Goal: Task Accomplishment & Management: Manage account settings

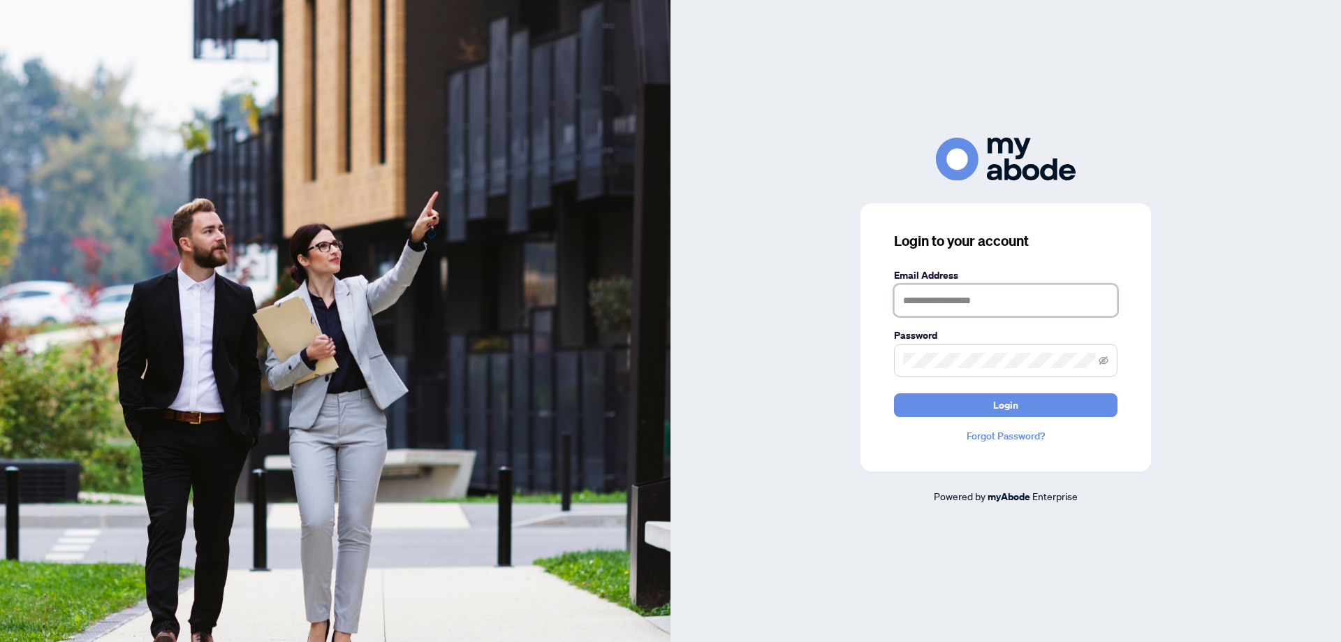
click at [929, 305] on input "text" at bounding box center [1005, 300] width 223 height 32
type input "**********"
click at [947, 408] on button "Login" at bounding box center [1005, 405] width 223 height 24
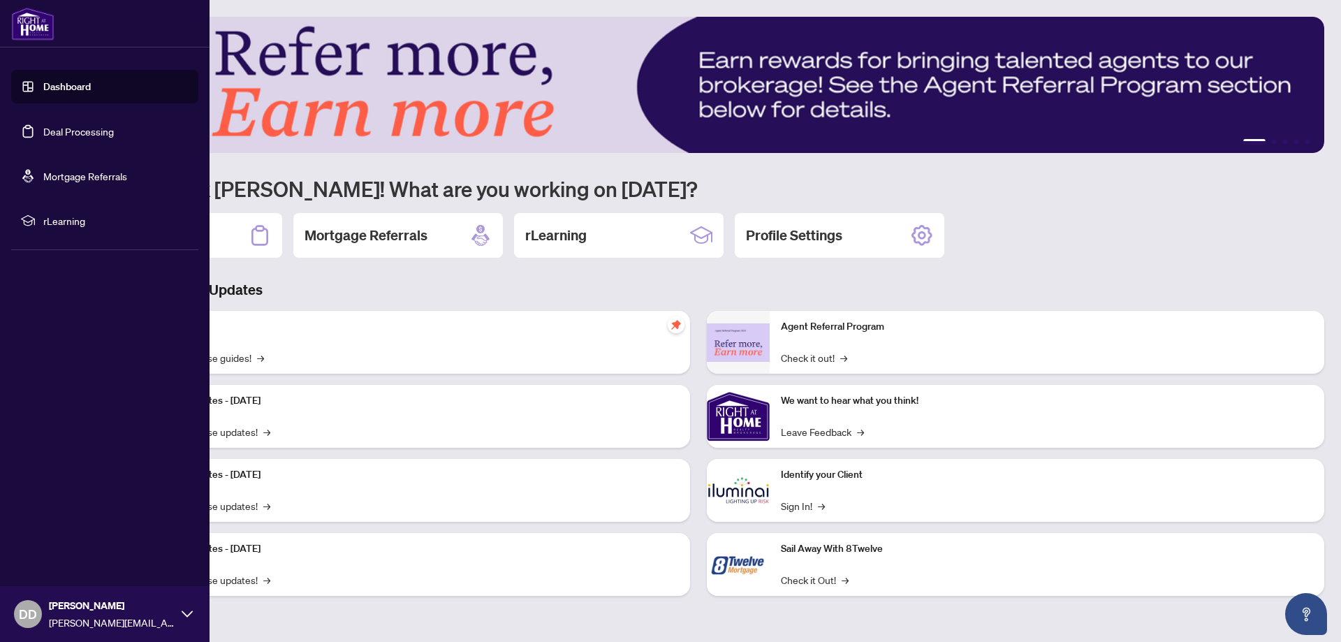
click at [54, 134] on link "Deal Processing" at bounding box center [78, 131] width 71 height 13
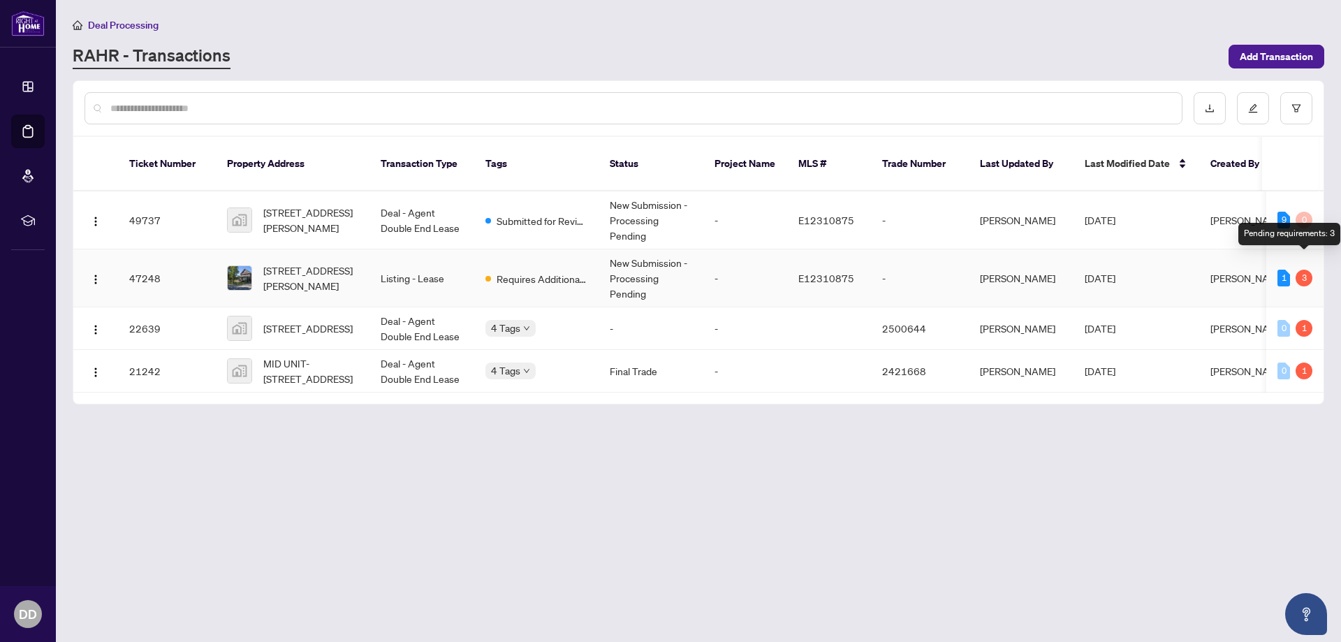
click at [1304, 270] on div "3" at bounding box center [1304, 278] width 17 height 17
click at [305, 263] on span "116 Frederick St, Oshawa, Ontario L1G 2B3, Canada" at bounding box center [310, 278] width 95 height 31
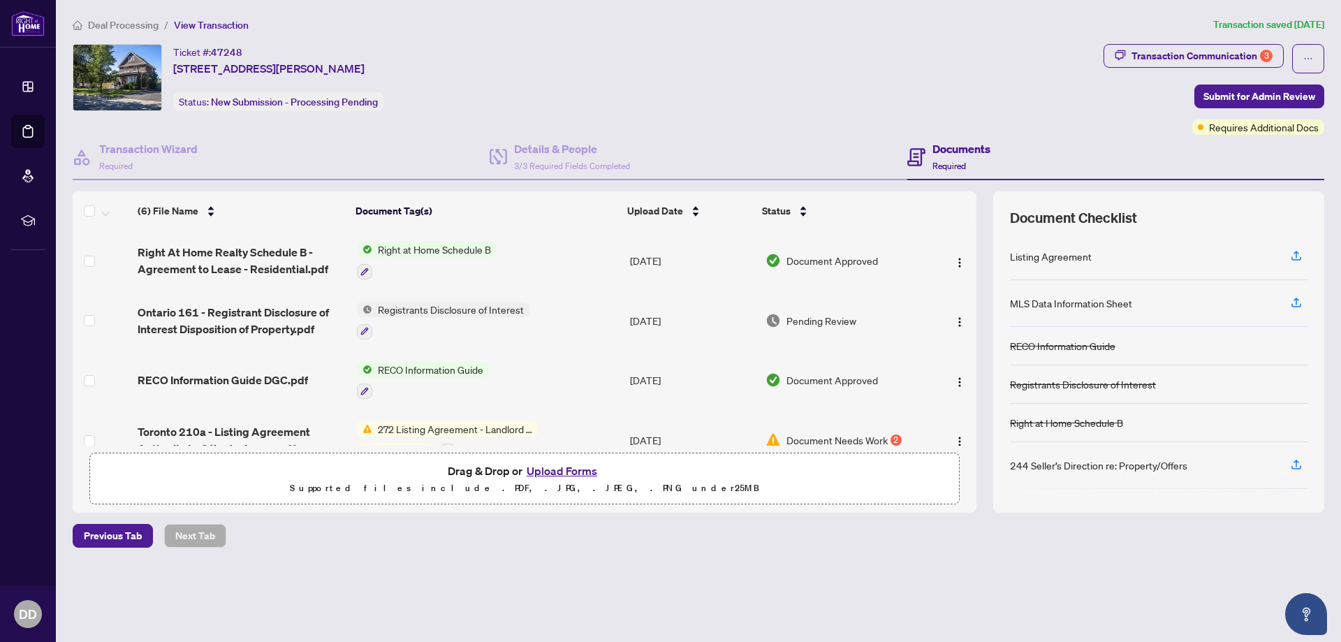
click at [801, 322] on span "Pending Review" at bounding box center [821, 320] width 70 height 15
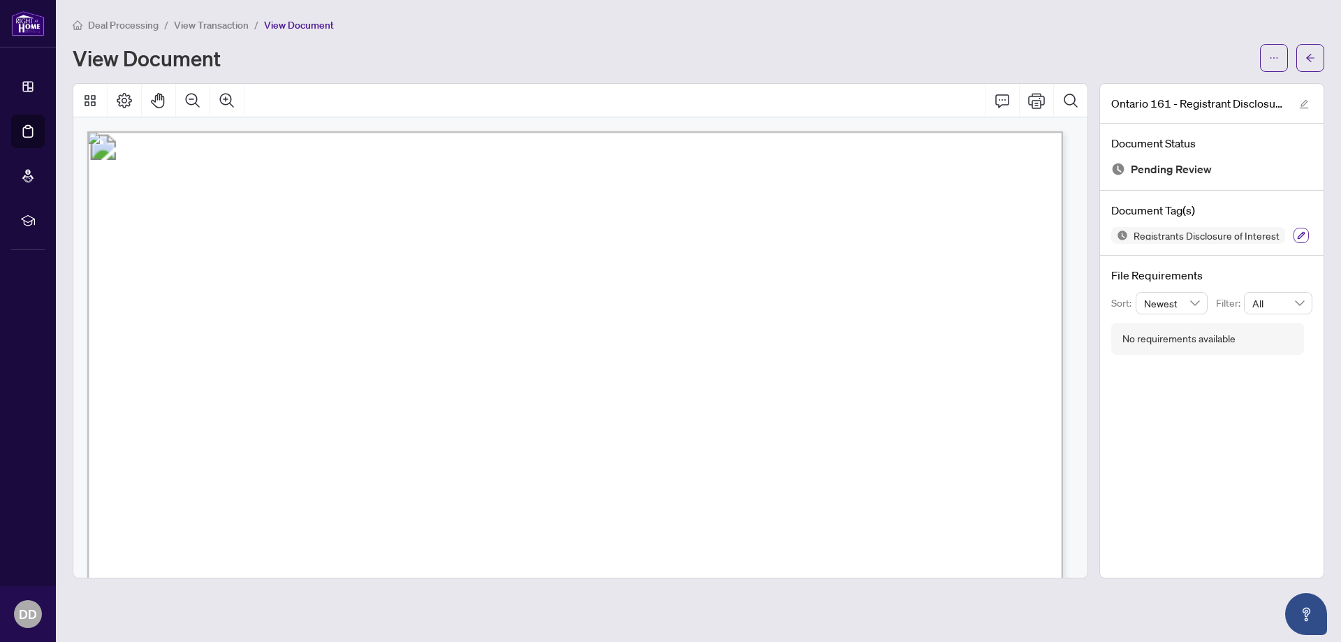
click at [1299, 235] on icon "button" at bounding box center [1302, 236] width 8 height 8
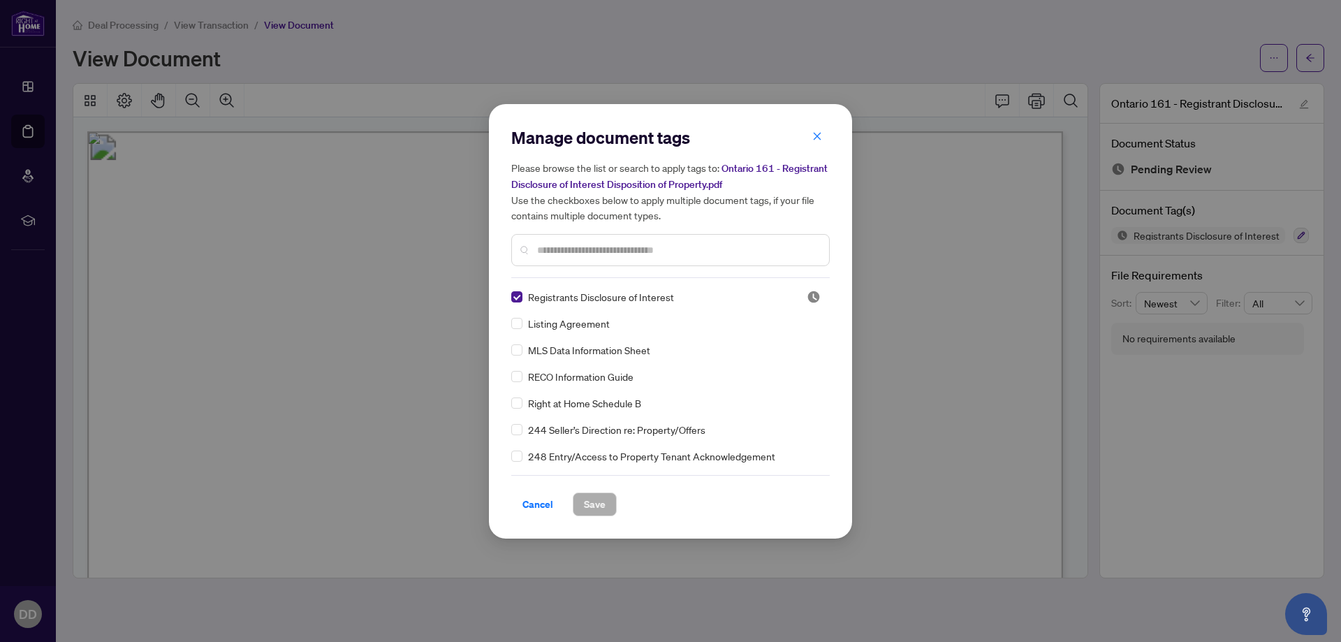
click at [573, 254] on input "text" at bounding box center [677, 249] width 281 height 15
click at [822, 133] on button "button" at bounding box center [817, 137] width 28 height 24
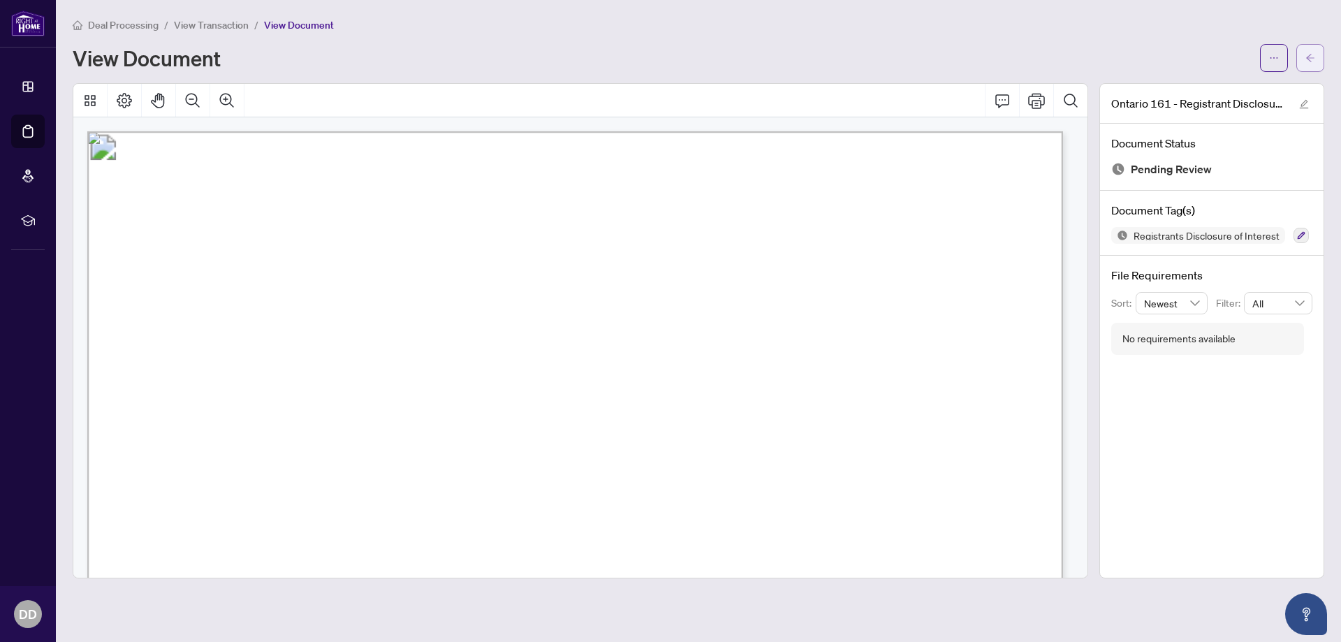
click at [1319, 54] on button "button" at bounding box center [1310, 58] width 28 height 28
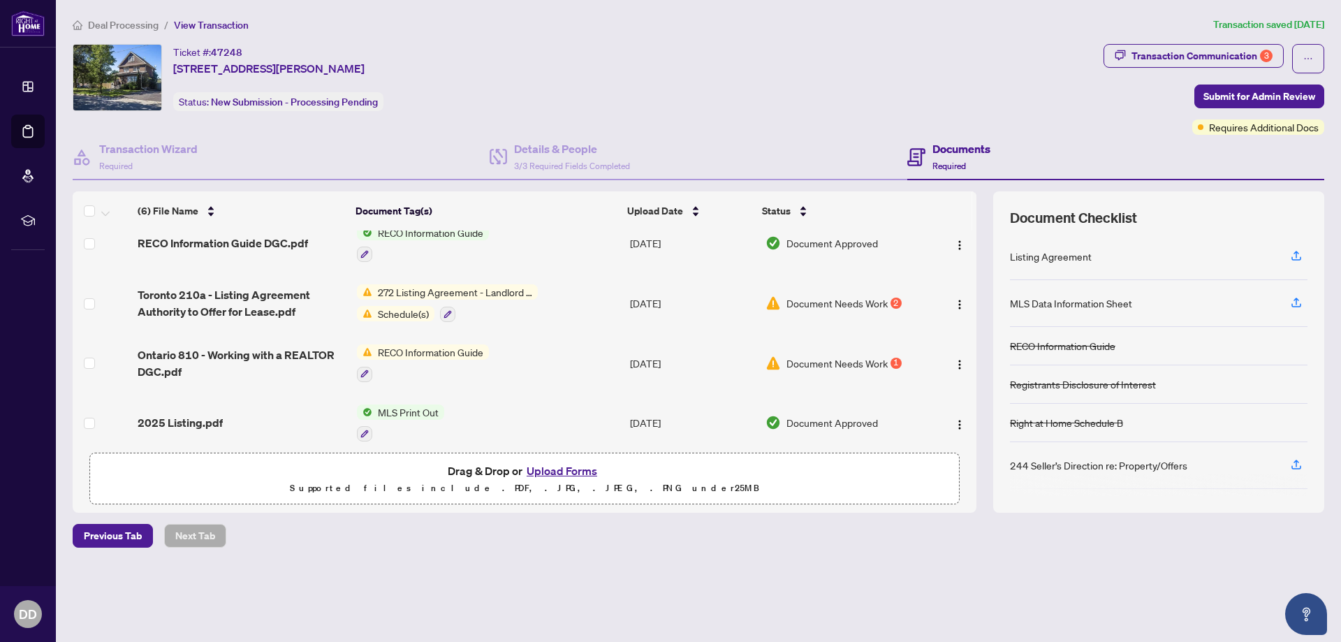
scroll to position [147, 0]
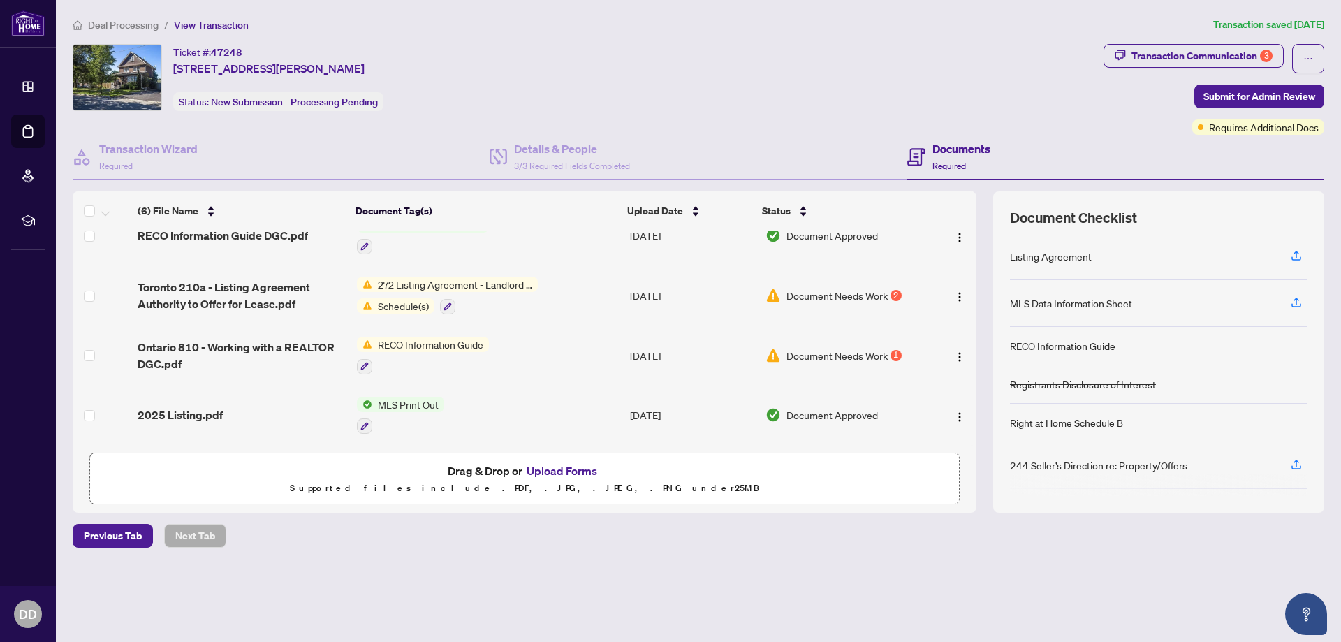
click at [828, 291] on span "Document Needs Work" at bounding box center [836, 295] width 101 height 15
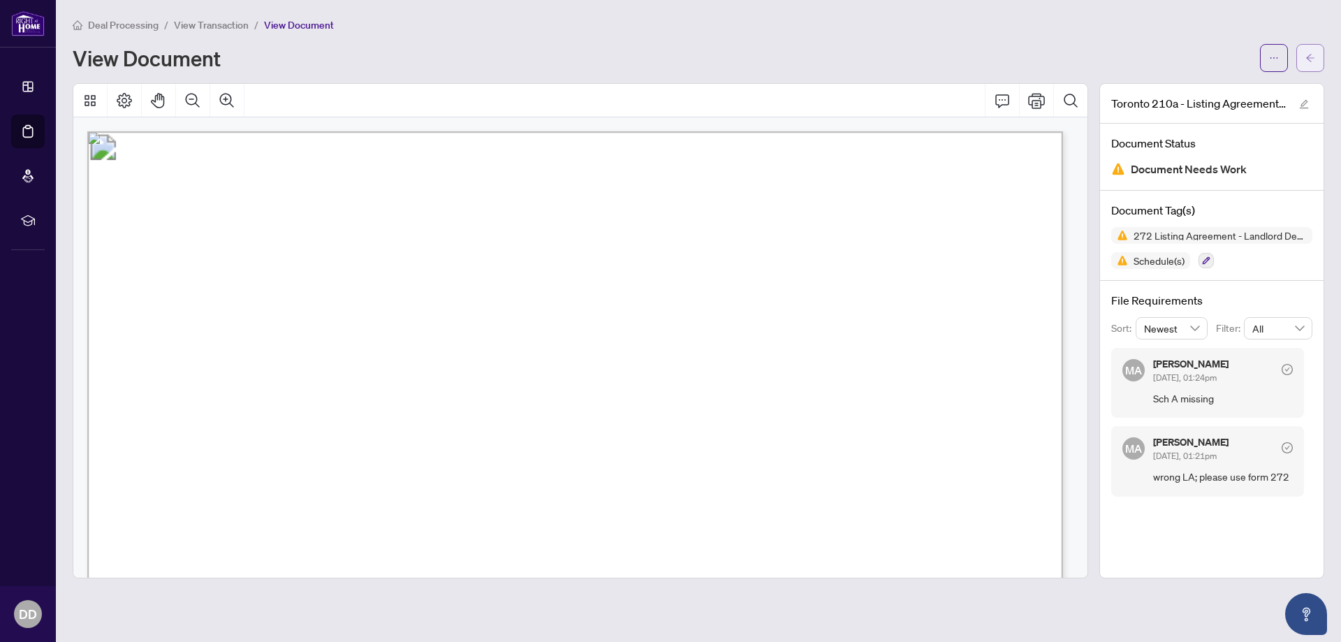
click at [1312, 57] on icon "arrow-left" at bounding box center [1310, 58] width 10 height 10
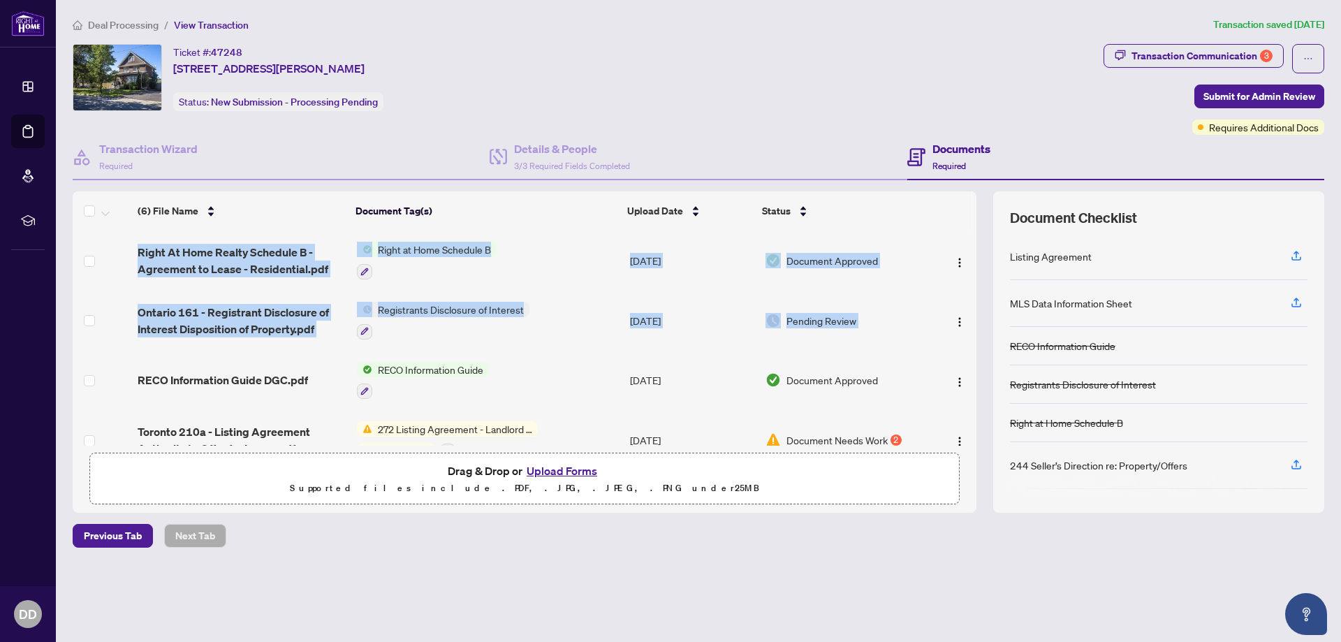
drag, startPoint x: 976, startPoint y: 300, endPoint x: 971, endPoint y: 344, distance: 44.3
click at [971, 344] on div "(6) File Name Document Tag(s) Upload Date Status Right At Home Realty Schedule …" at bounding box center [699, 351] width 1252 height 321
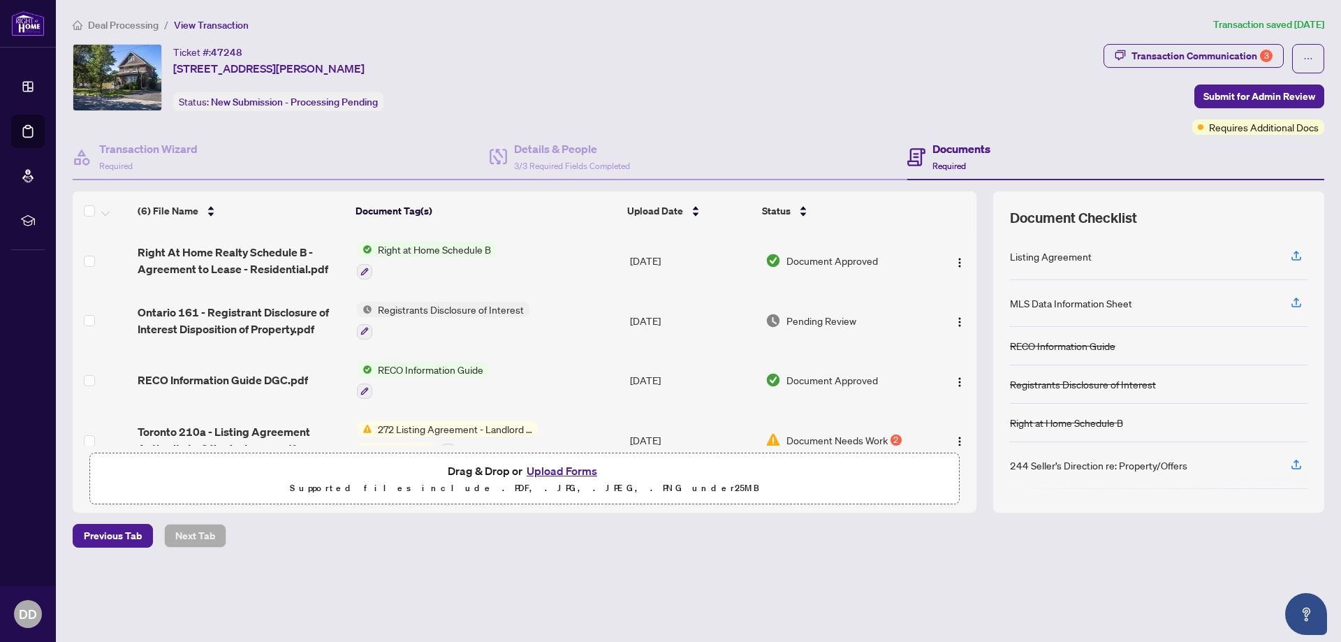
click at [906, 328] on td "Pending Review" at bounding box center [844, 321] width 169 height 60
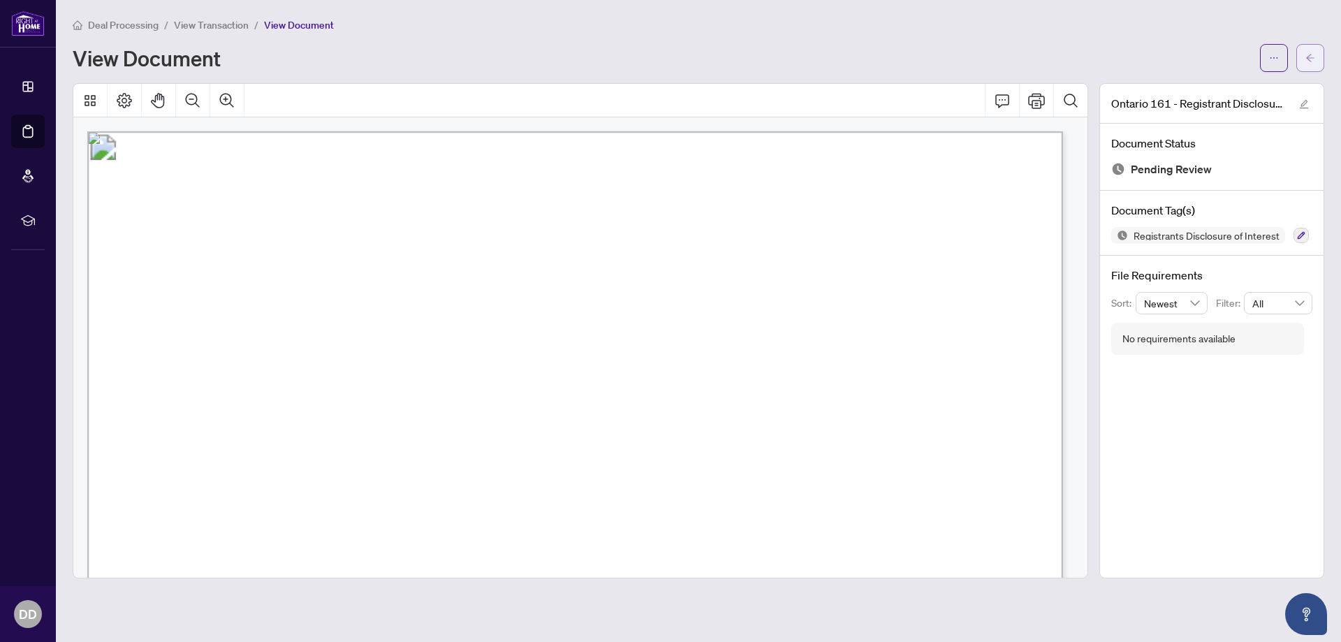
click at [1307, 57] on icon "arrow-left" at bounding box center [1310, 58] width 10 height 10
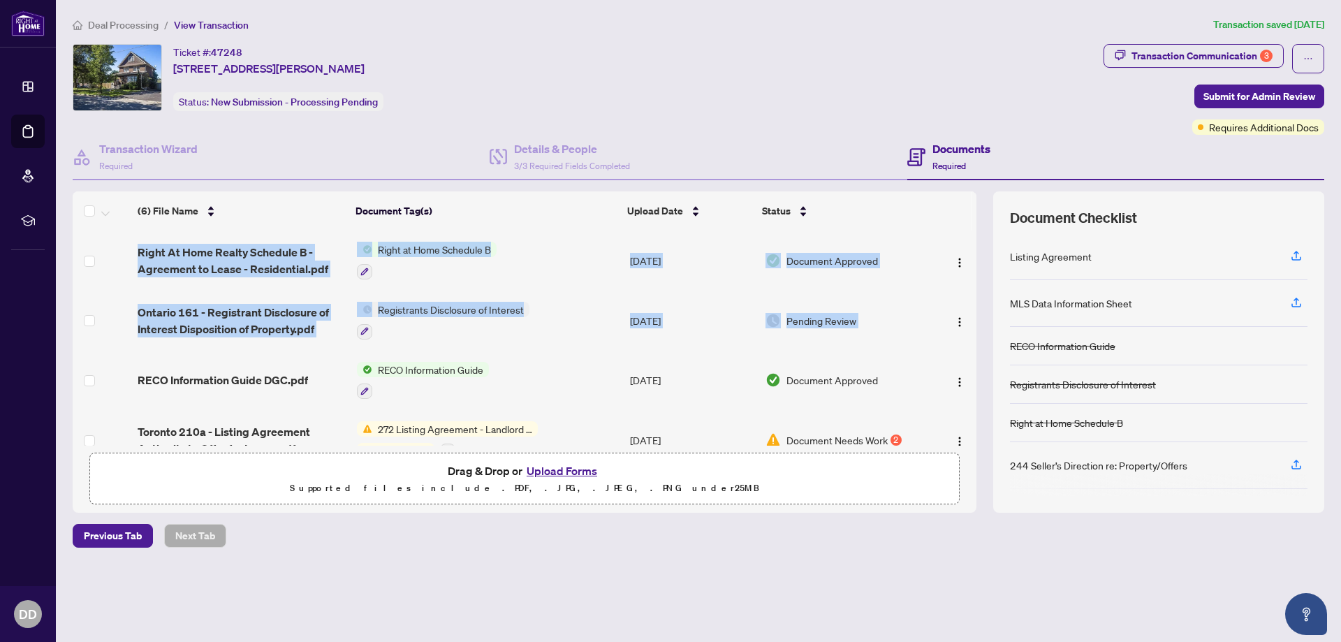
drag, startPoint x: 971, startPoint y: 317, endPoint x: 978, endPoint y: 402, distance: 85.4
click at [978, 402] on div "(6) File Name Document Tag(s) Upload Date Status Right At Home Realty Schedule …" at bounding box center [699, 351] width 1252 height 321
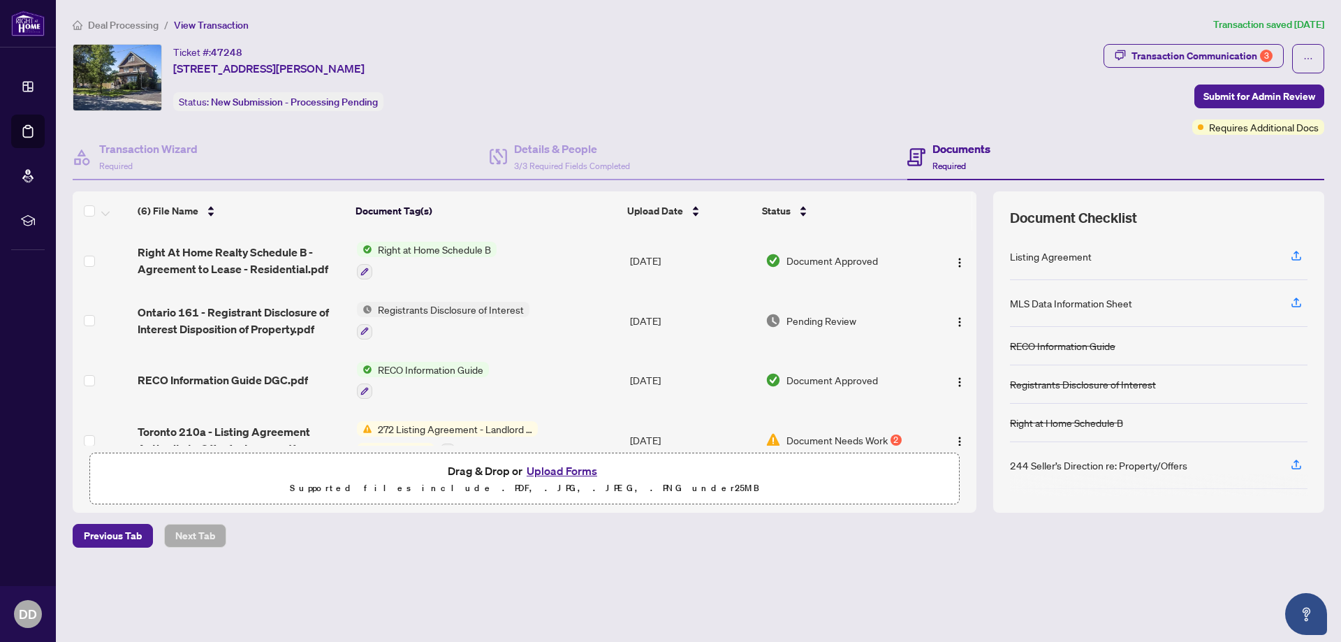
click at [639, 574] on div "Deal Processing / View Transaction Transaction saved 12 days ago Ticket #: 4724…" at bounding box center [698, 307] width 1263 height 580
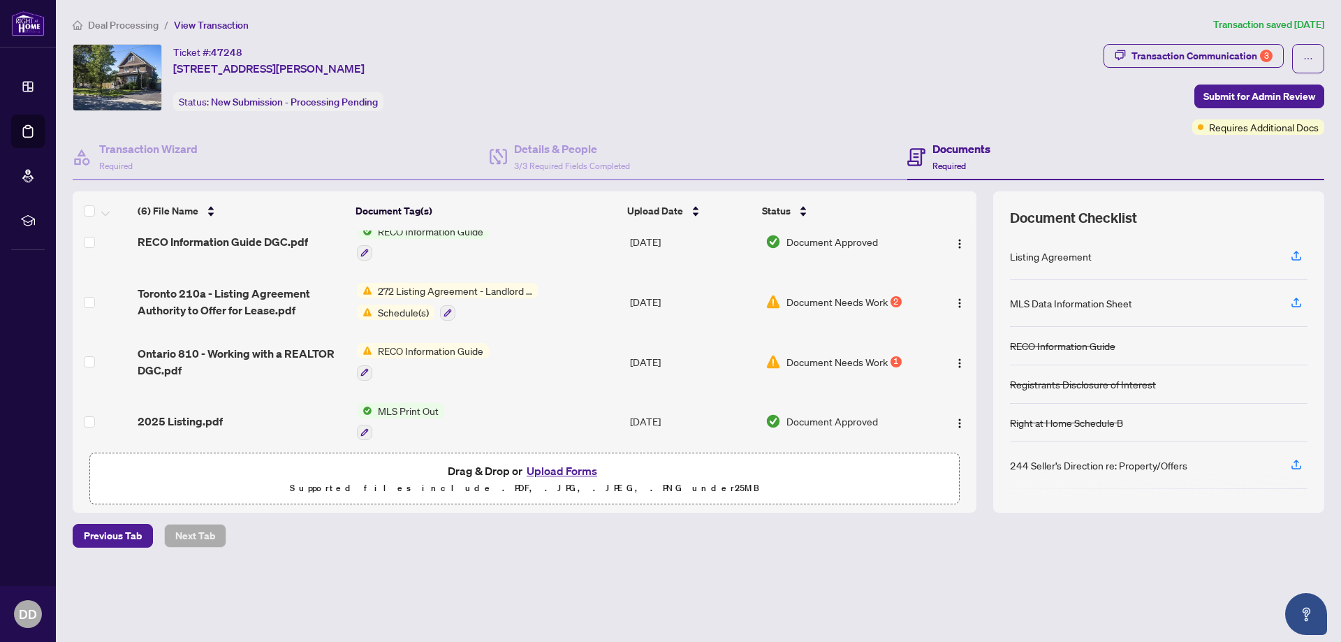
scroll to position [147, 0]
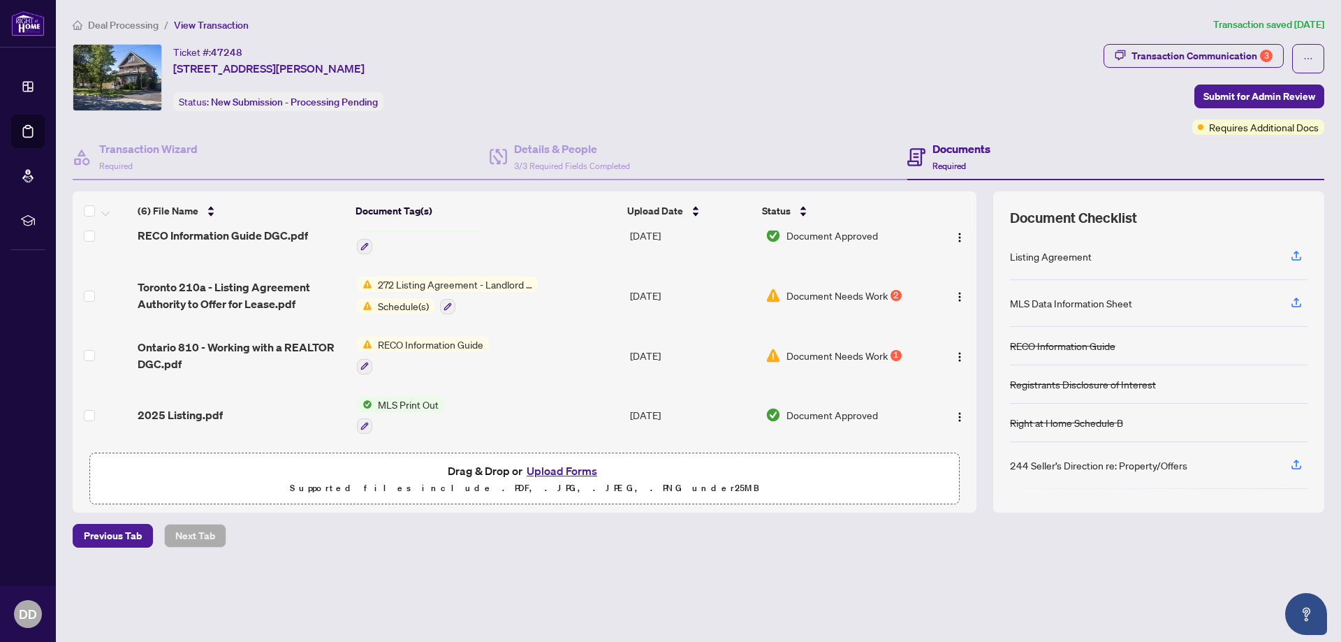
click at [853, 351] on span "Document Needs Work" at bounding box center [836, 355] width 101 height 15
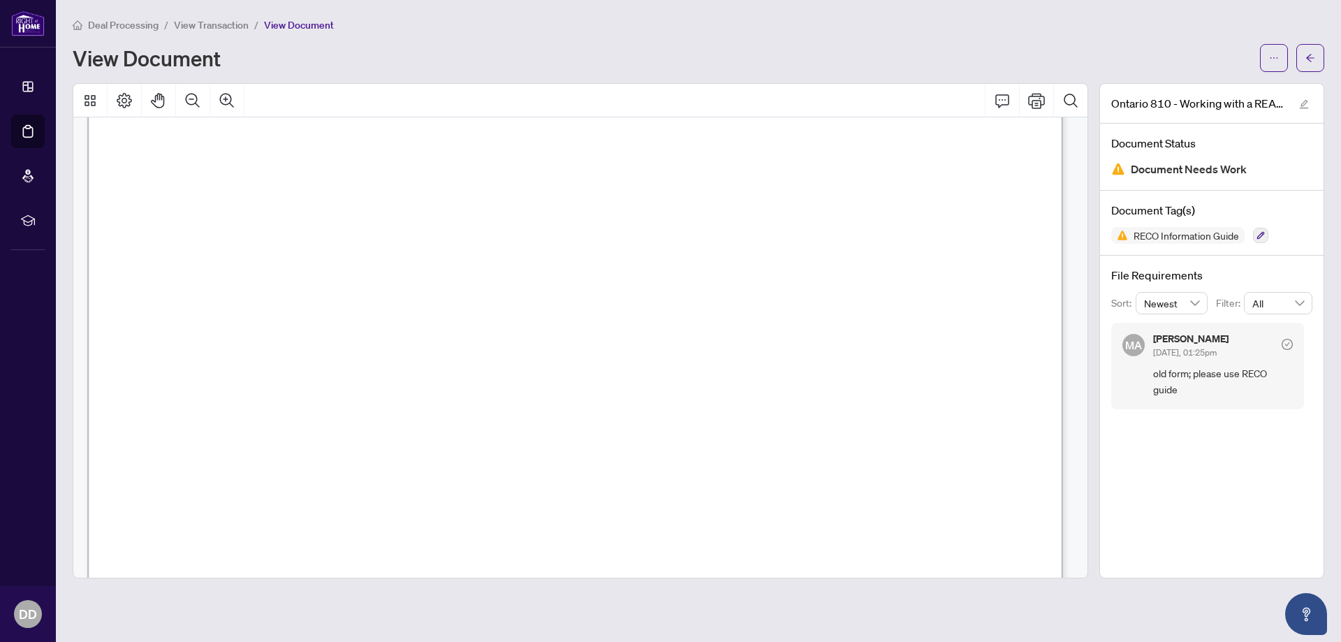
scroll to position [317, 0]
click at [1310, 59] on icon "arrow-left" at bounding box center [1310, 58] width 10 height 10
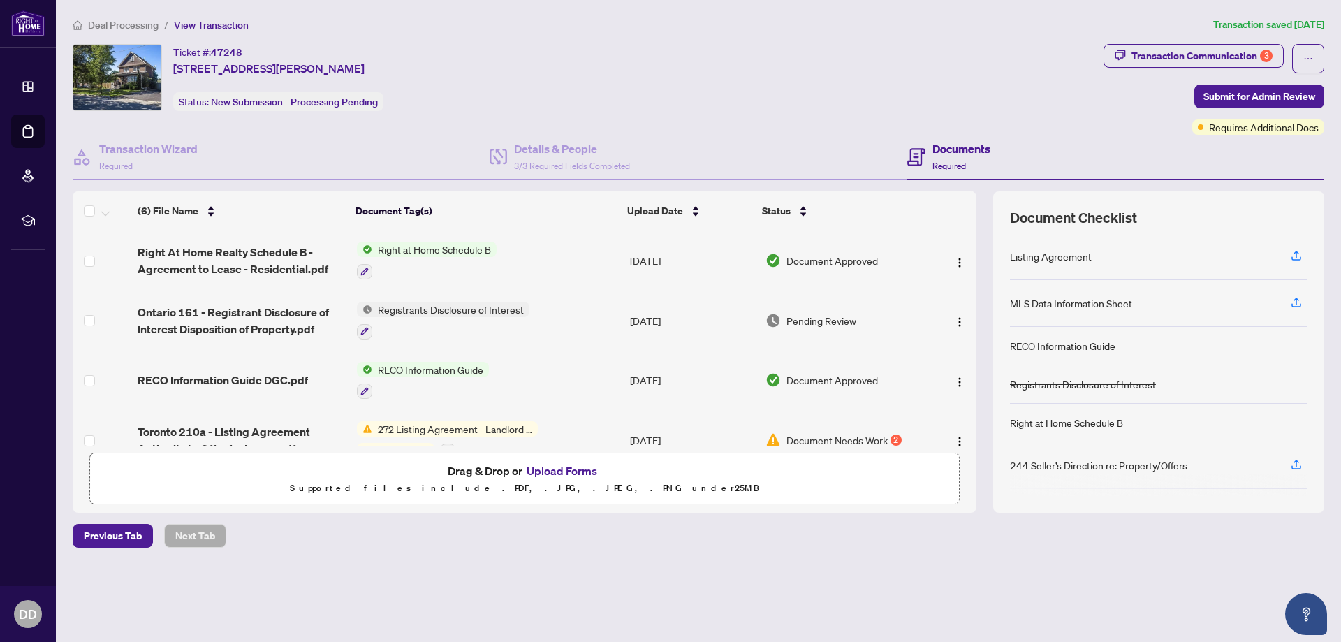
click at [557, 469] on button "Upload Forms" at bounding box center [561, 471] width 79 height 18
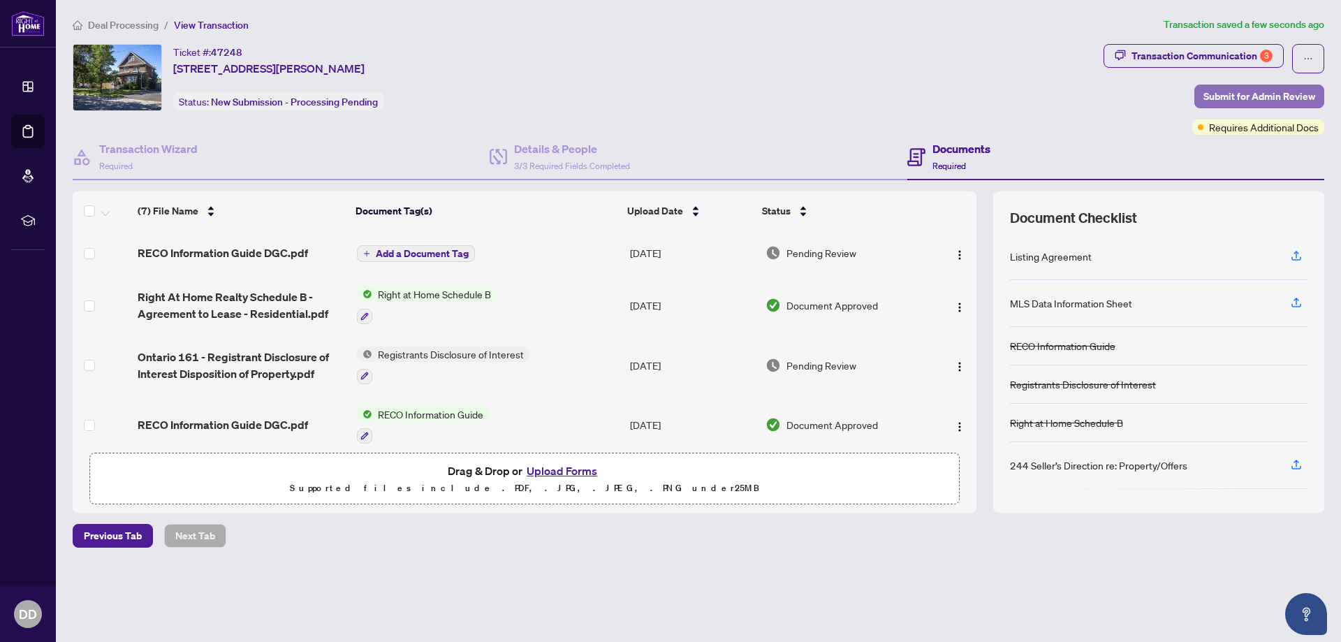
click at [1224, 89] on span "Submit for Admin Review" at bounding box center [1259, 96] width 112 height 22
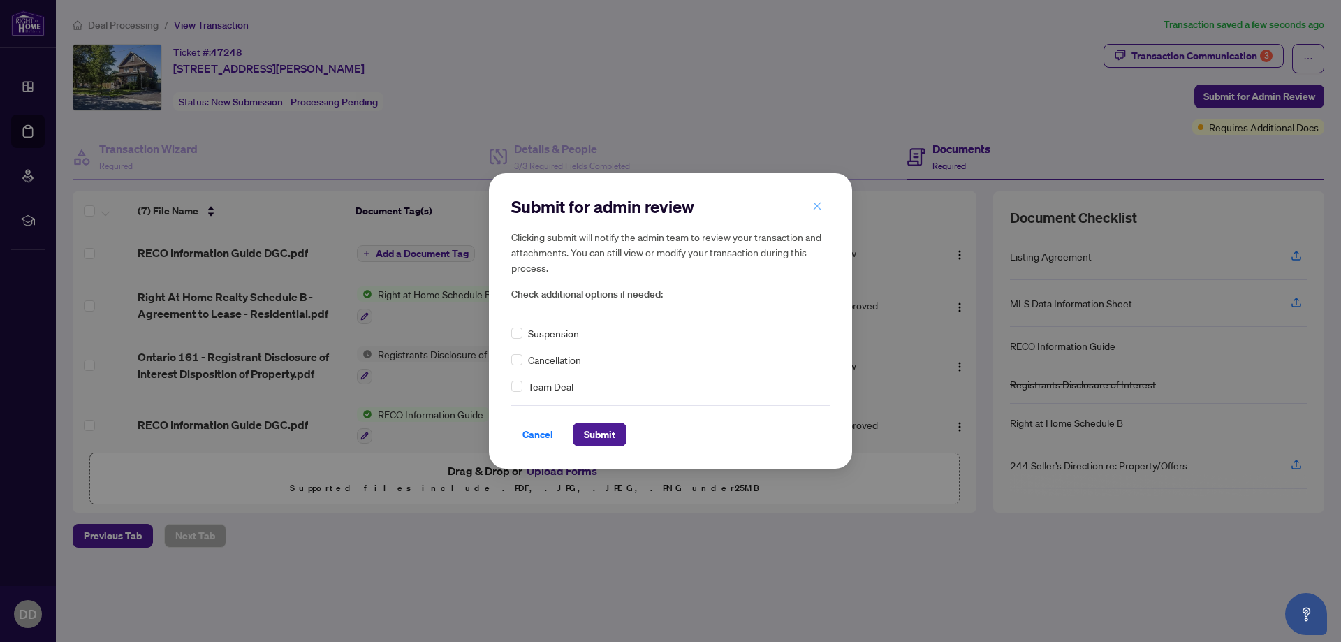
click at [816, 213] on span "button" at bounding box center [817, 206] width 10 height 22
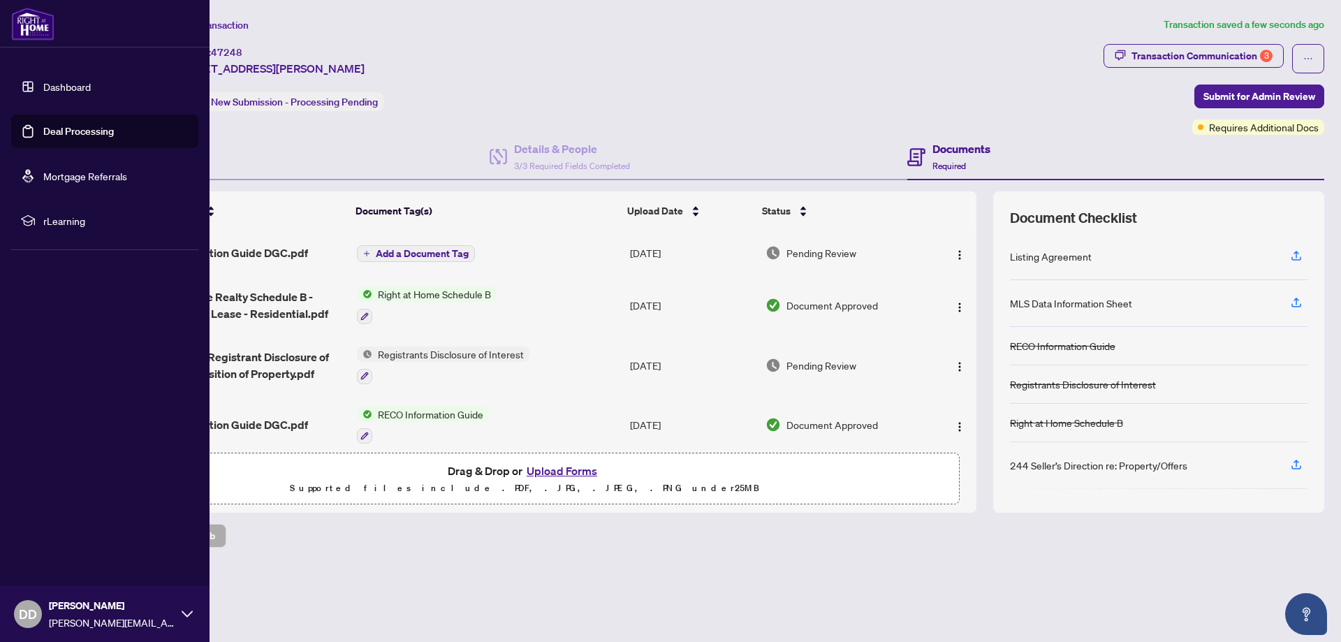
click at [30, 611] on span "DD" at bounding box center [28, 614] width 18 height 20
click at [47, 534] on span "Logout" at bounding box center [56, 531] width 31 height 22
